Goal: Information Seeking & Learning: Find specific fact

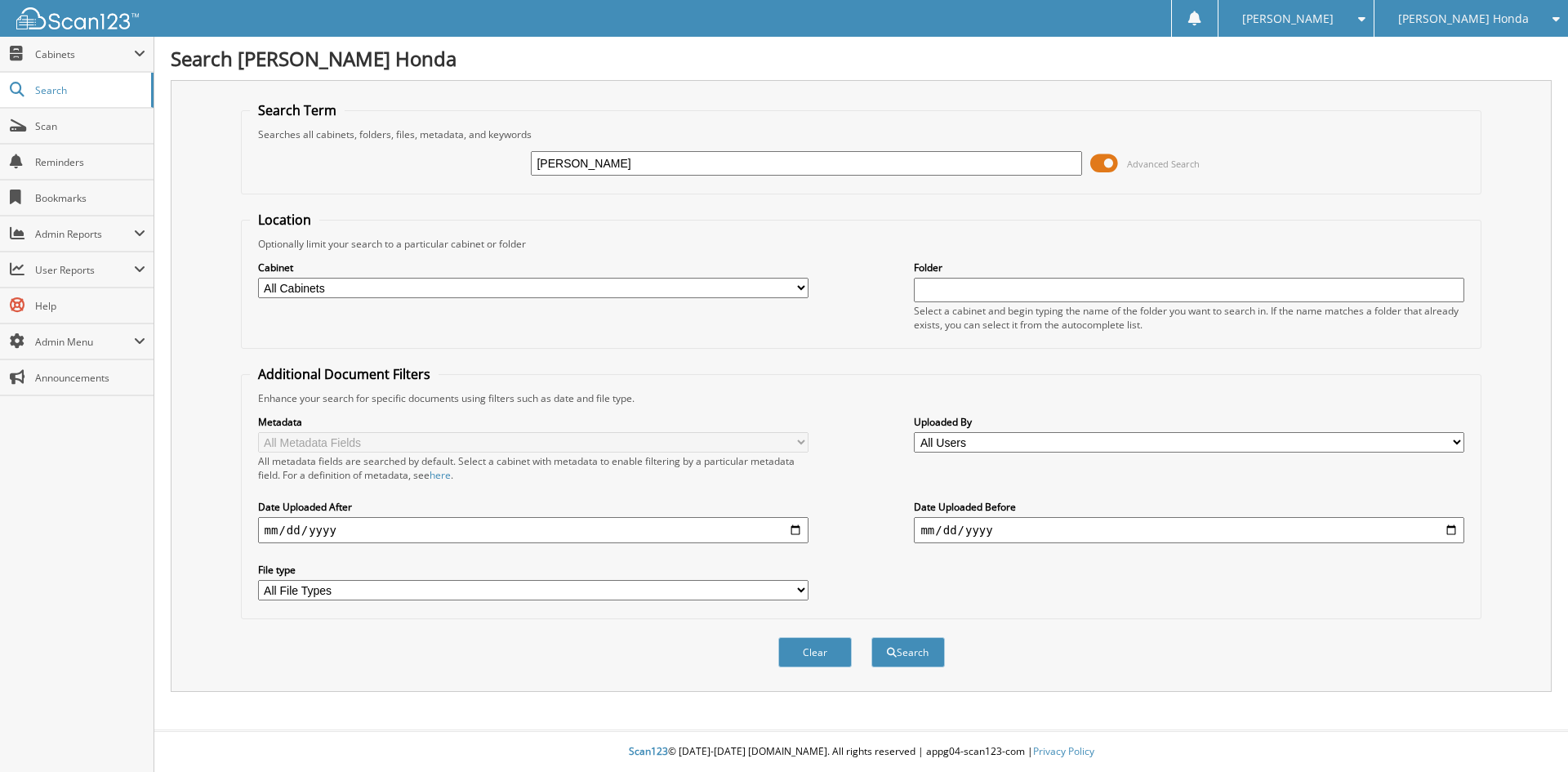
type input "SILVERS LINDA"
click at [871, 637] on button "Search" at bounding box center [908, 652] width 74 height 30
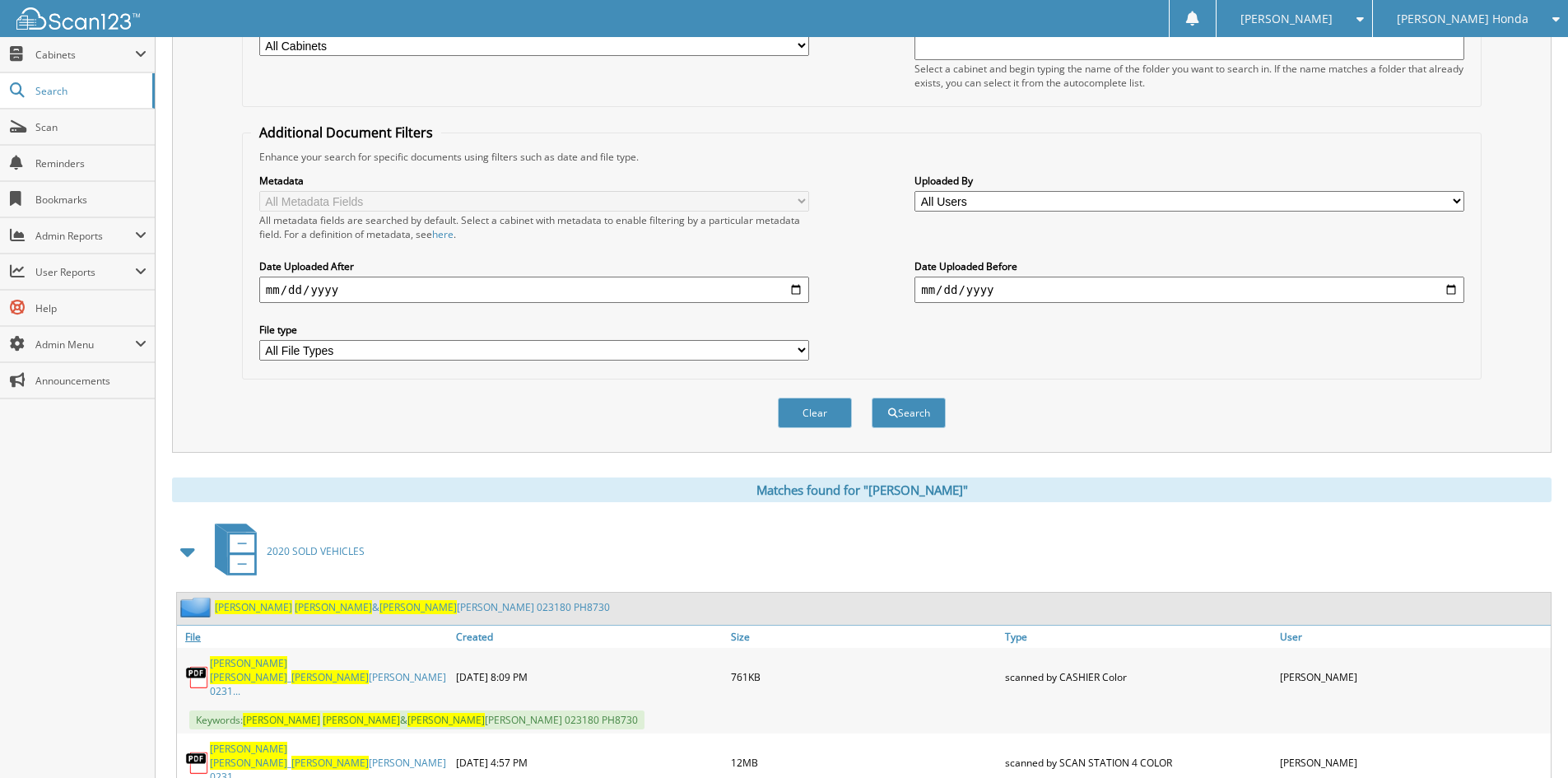
scroll to position [302, 0]
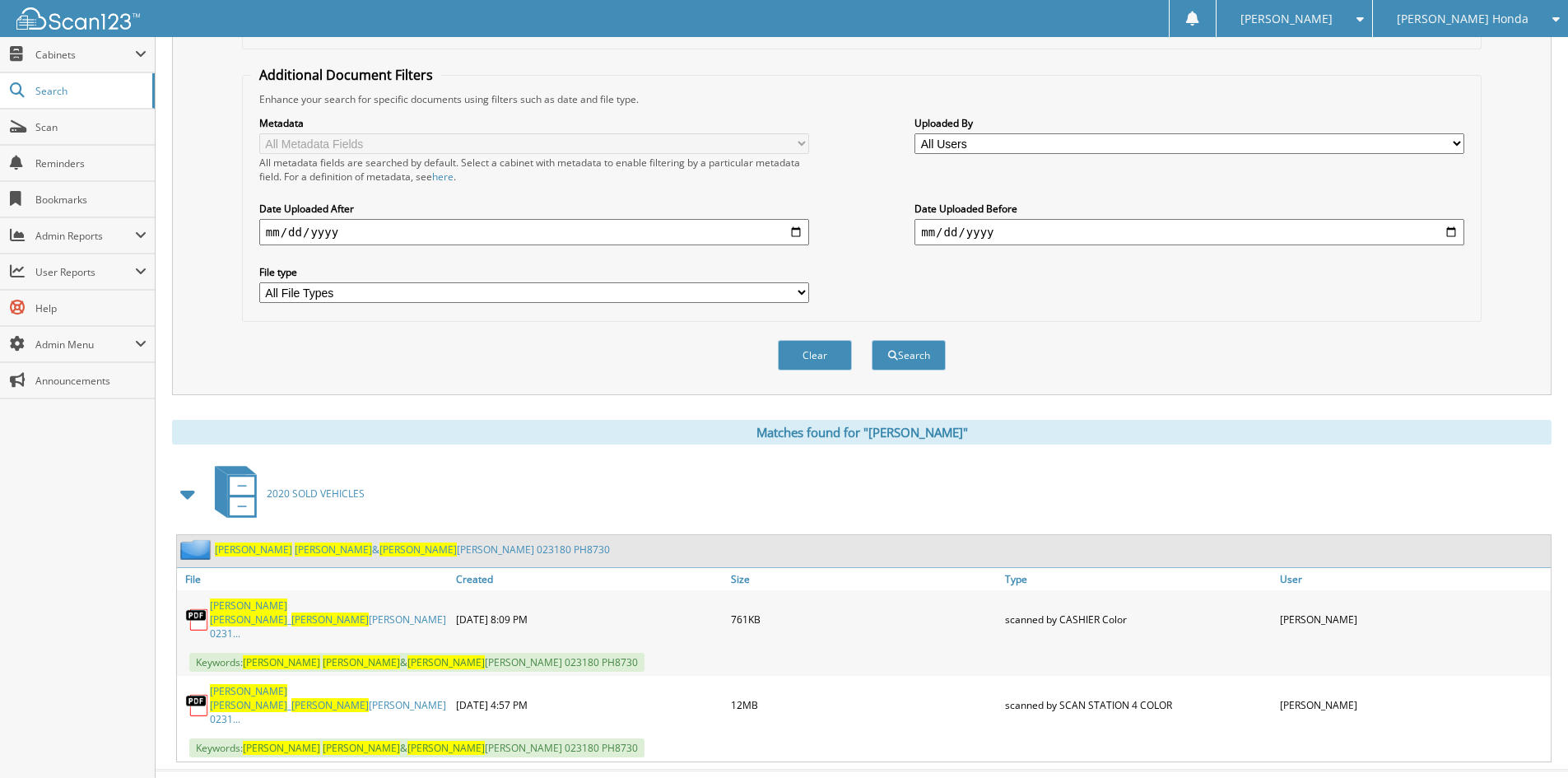
click at [304, 698] on span "SILVERS" at bounding box center [330, 704] width 77 height 14
drag, startPoint x: 784, startPoint y: 345, endPoint x: 649, endPoint y: 279, distance: 150.3
click at [784, 345] on button "Clear" at bounding box center [816, 355] width 74 height 31
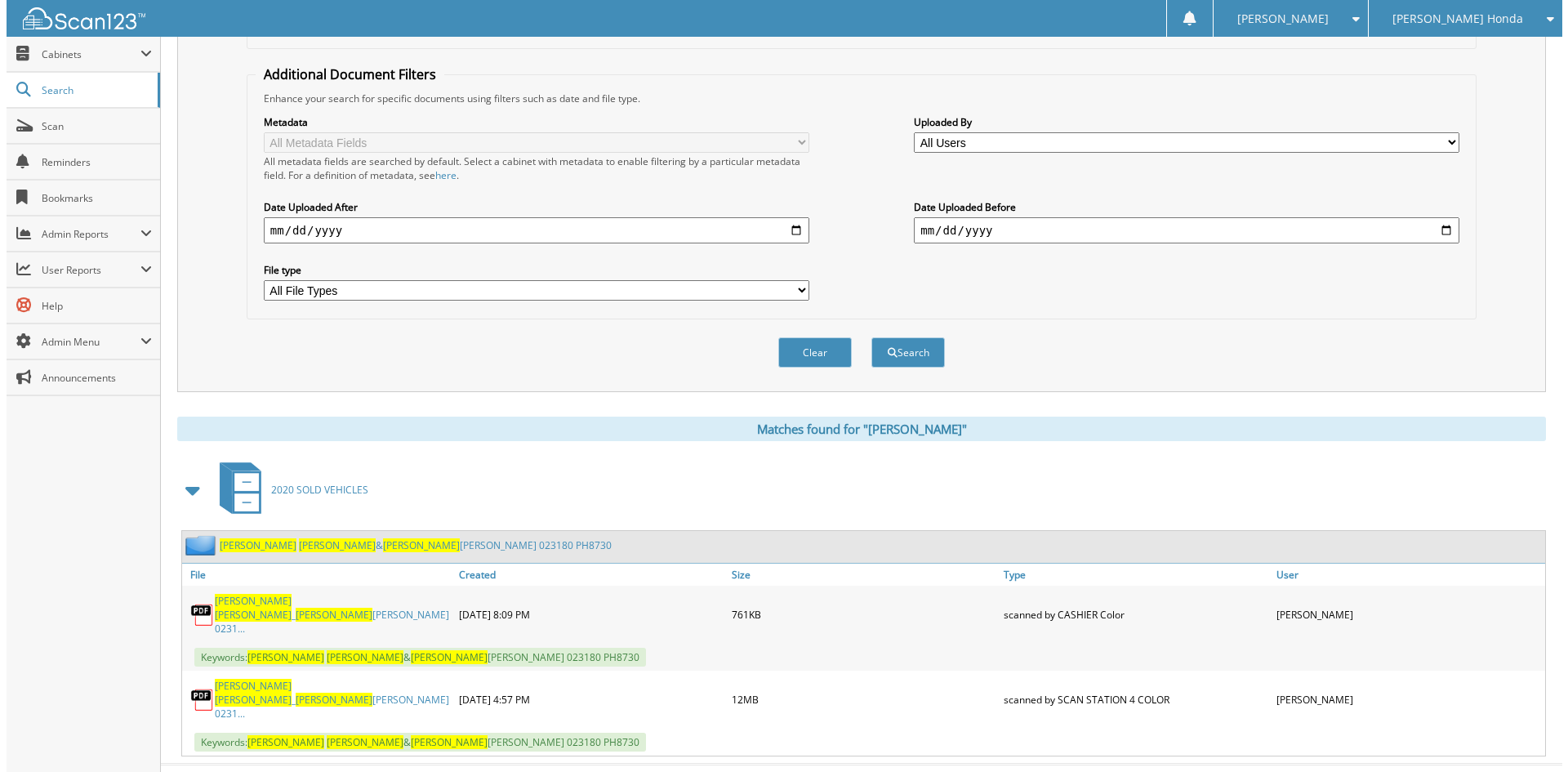
scroll to position [0, 0]
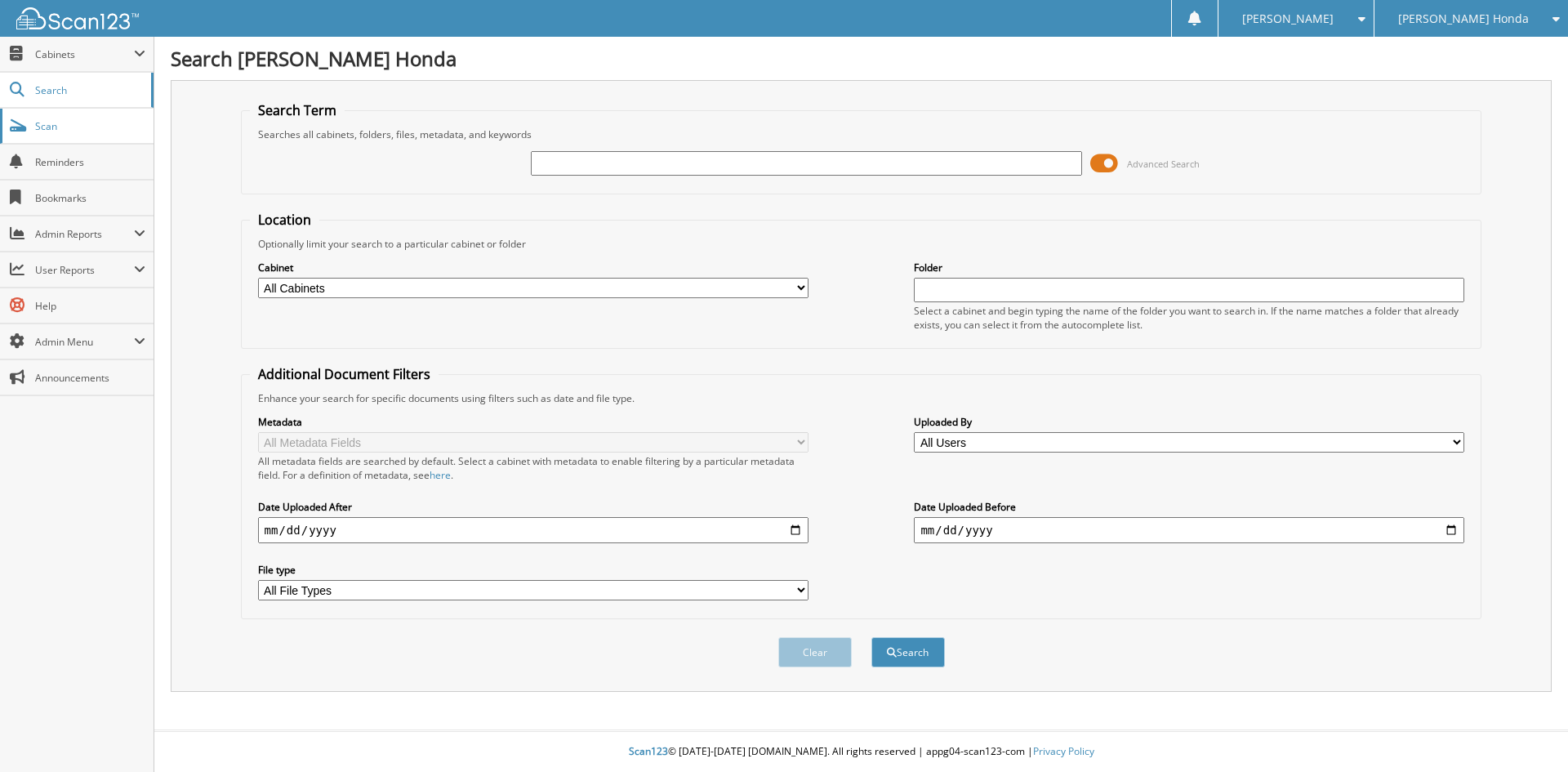
click at [41, 123] on span "Scan" at bounding box center [90, 126] width 110 height 14
type input "[PERSON_NAME]"
click at [871, 637] on button "Search" at bounding box center [908, 652] width 74 height 30
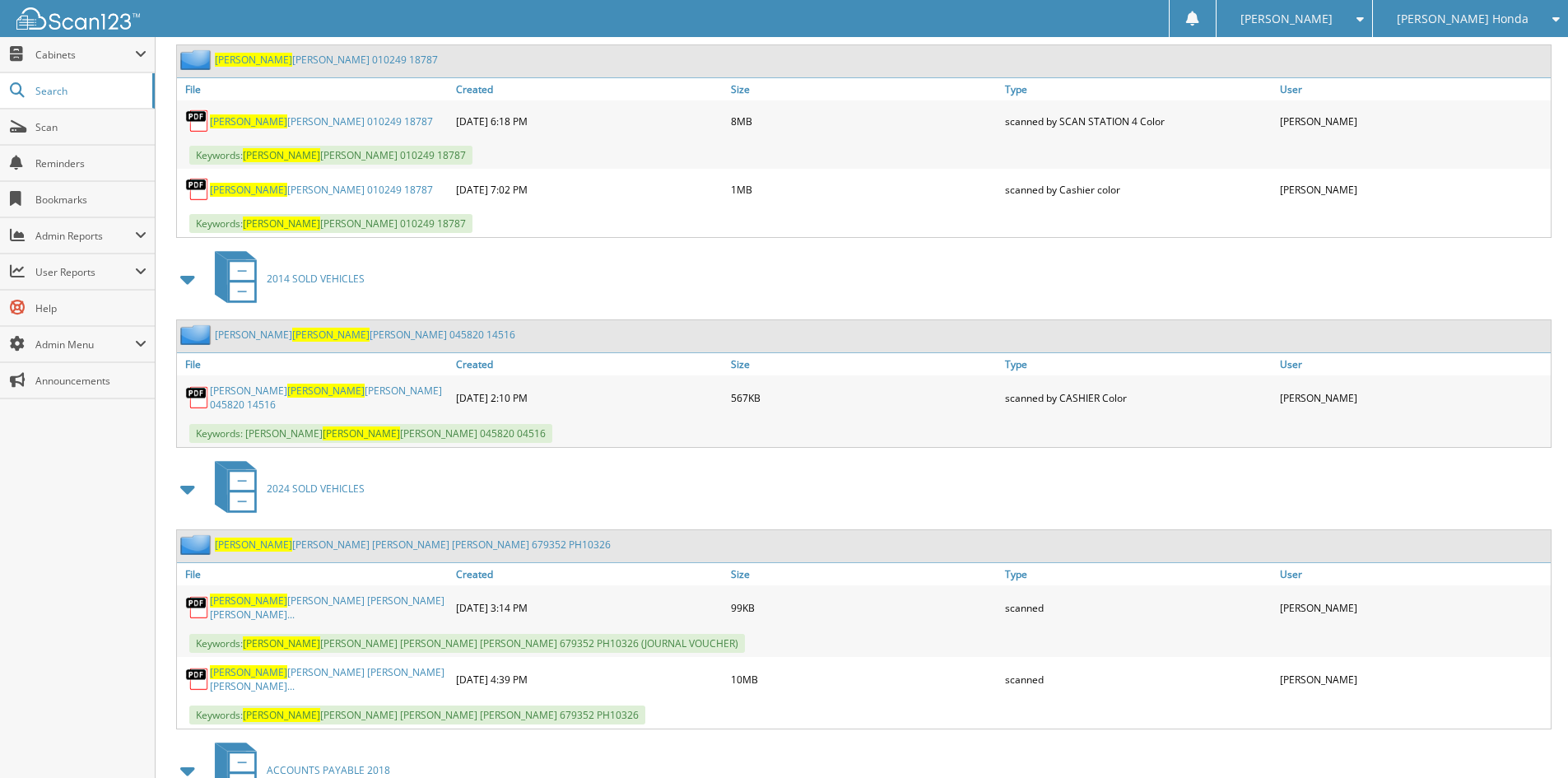
scroll to position [1069, 0]
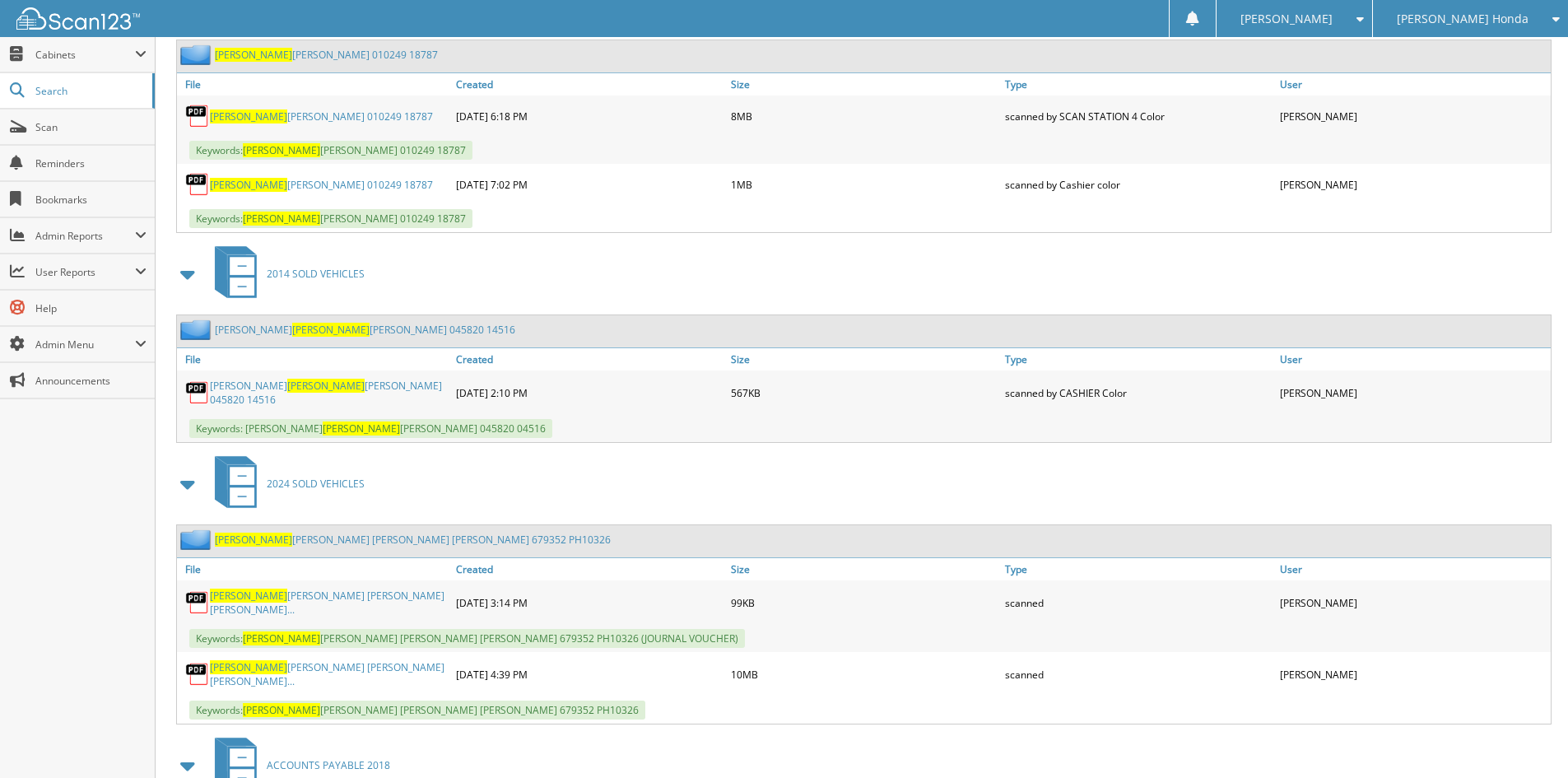
click at [358, 660] on link "TREADWAY KIMBERLY DAWN DANNY RAY CARR..." at bounding box center [329, 674] width 238 height 28
click at [52, 118] on link "Scan" at bounding box center [77, 127] width 155 height 35
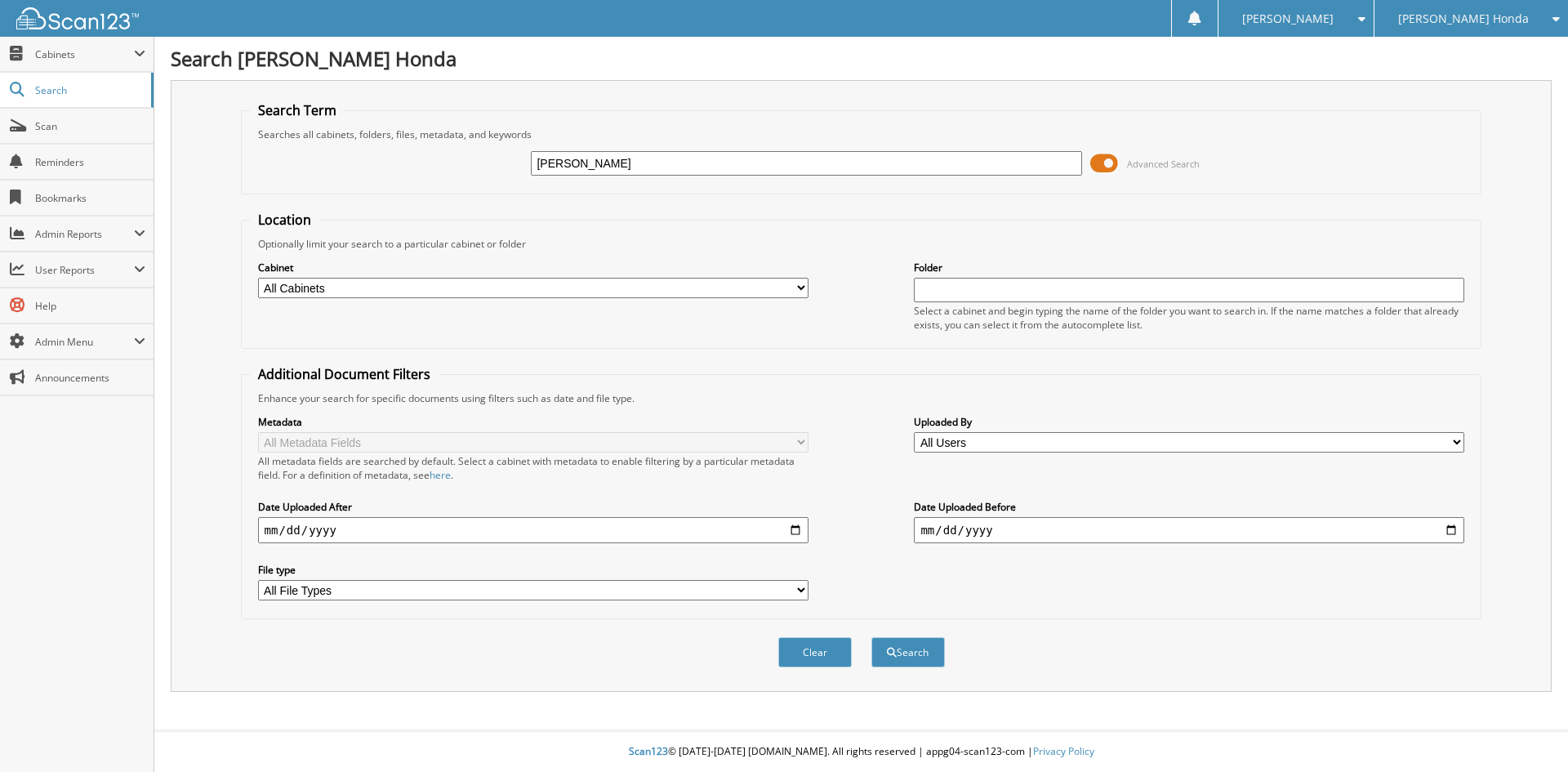
type input "[PERSON_NAME]"
click at [871, 637] on button "Search" at bounding box center [908, 652] width 74 height 30
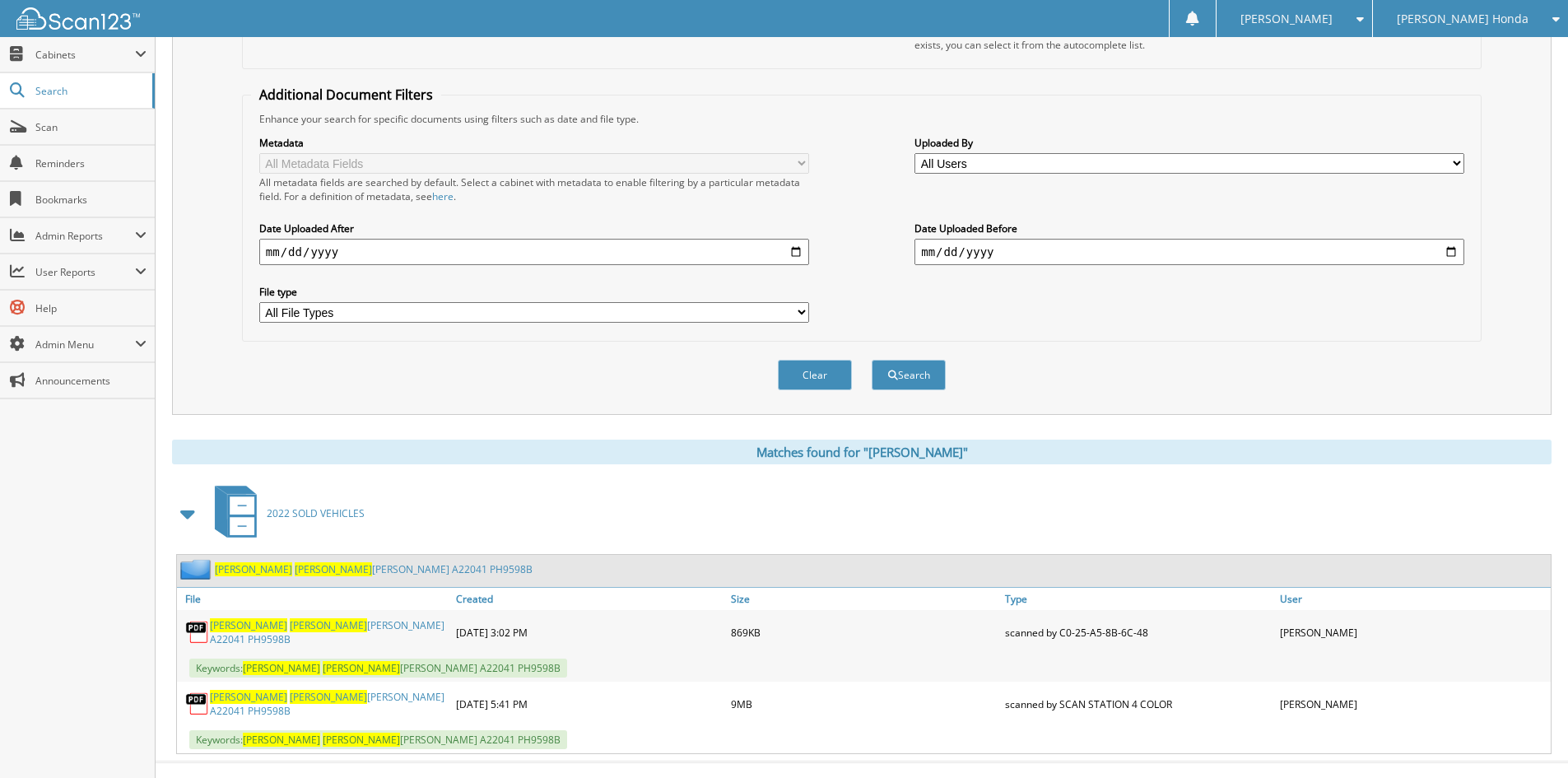
scroll to position [302, 0]
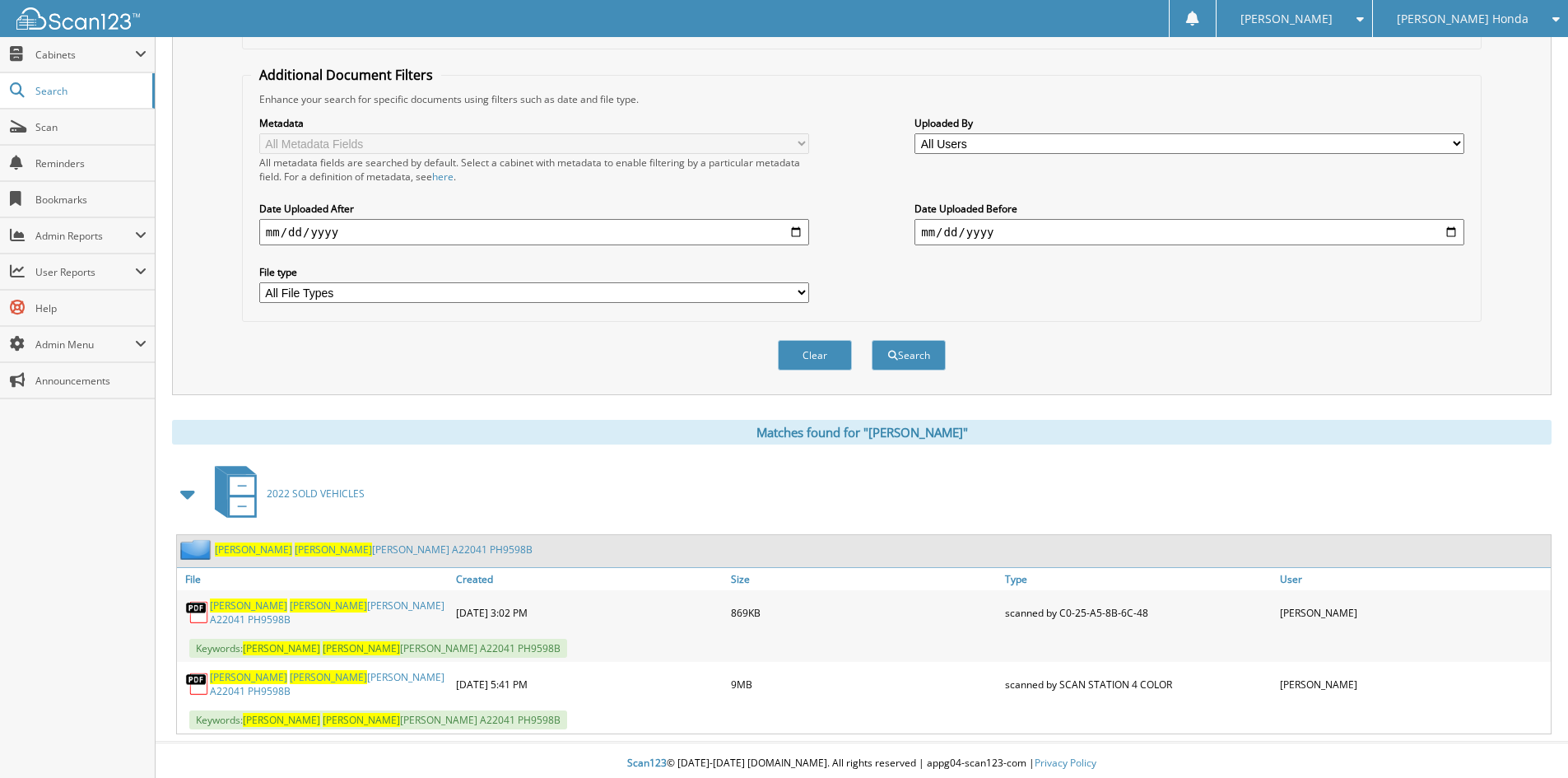
click at [356, 684] on link "[PERSON_NAME] [PERSON_NAME] A22041 PH9598B" at bounding box center [329, 684] width 238 height 28
click at [61, 137] on link "Scan" at bounding box center [77, 127] width 155 height 35
